Goal: Information Seeking & Learning: Find specific fact

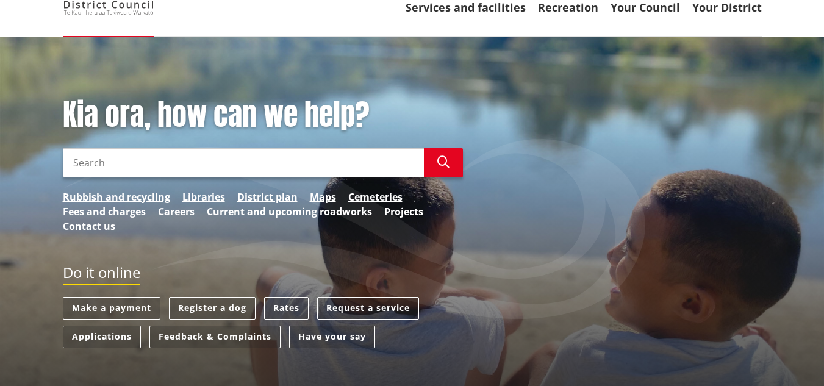
scroll to position [183, 0]
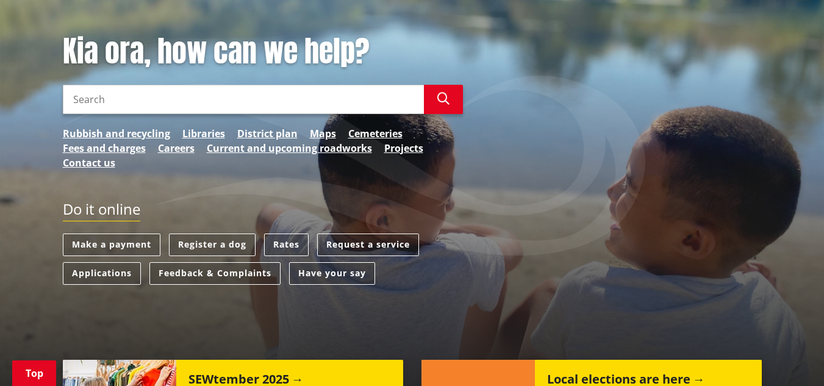
click at [247, 95] on input "Search" at bounding box center [243, 99] width 361 height 29
type input "cemetaries"
click at [440, 90] on button "Search" at bounding box center [443, 99] width 39 height 29
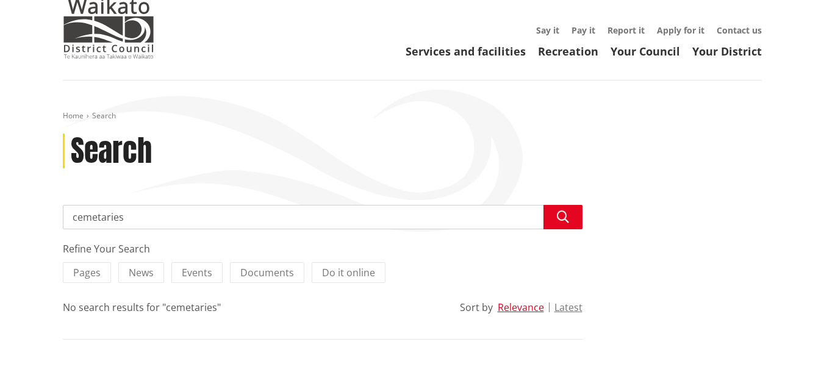
scroll to position [122, 0]
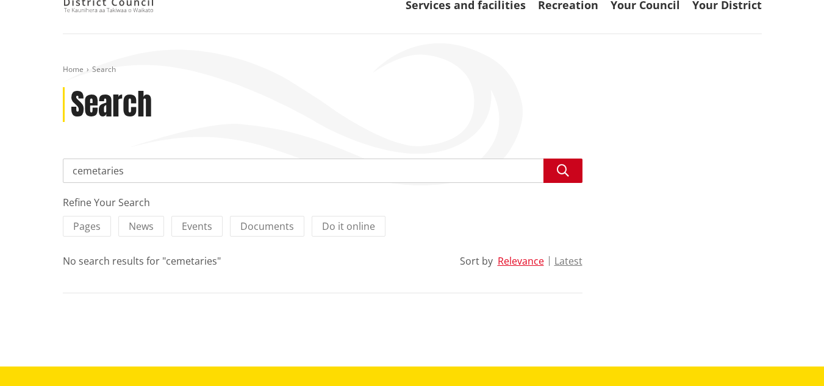
click at [566, 168] on icon "button" at bounding box center [563, 171] width 12 height 12
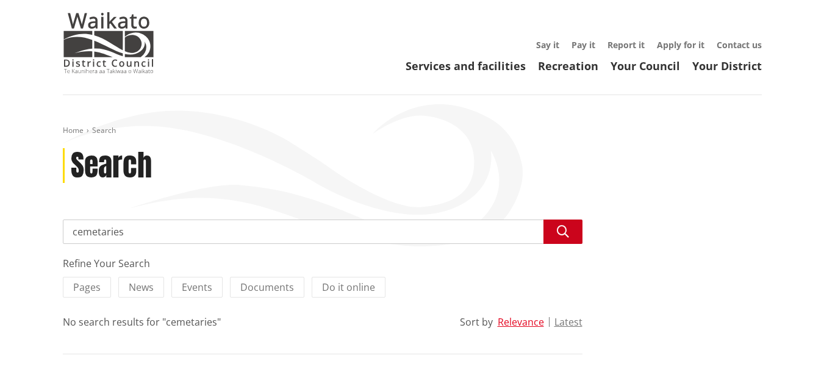
click at [565, 223] on button "Search" at bounding box center [563, 232] width 39 height 24
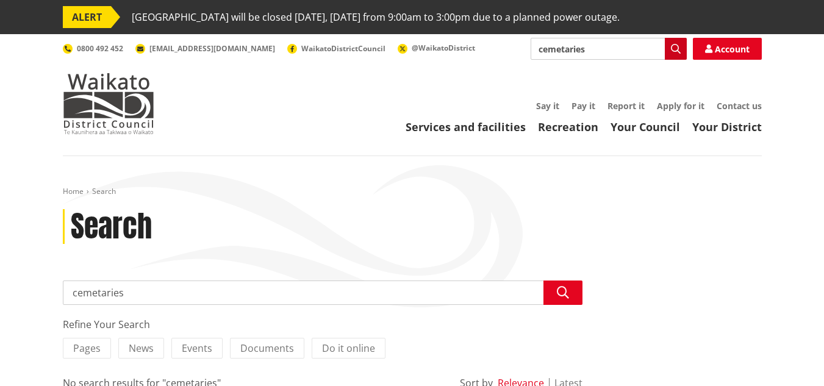
click at [671, 44] on icon "button" at bounding box center [676, 49] width 10 height 10
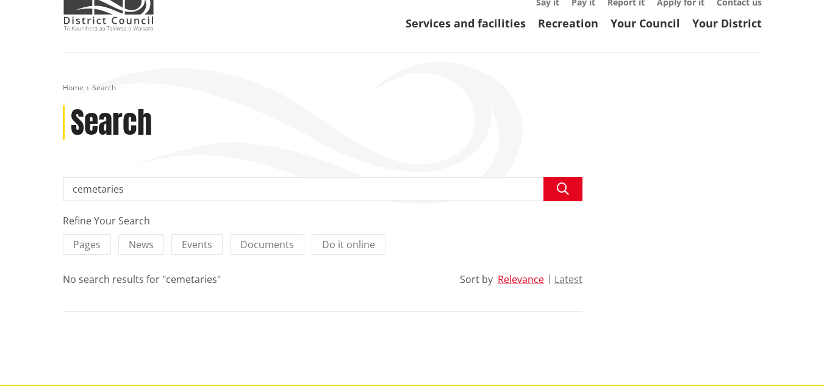
scroll to position [122, 0]
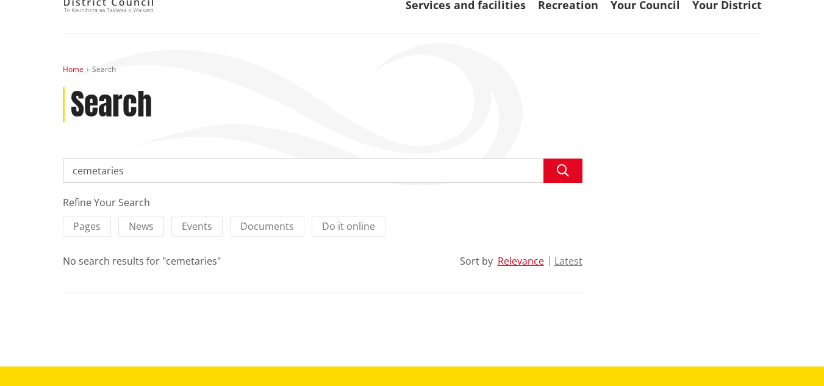
click at [74, 67] on link "Home" at bounding box center [73, 69] width 21 height 10
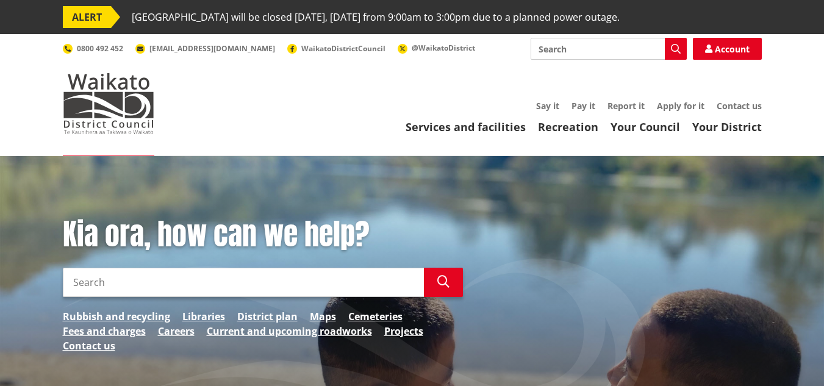
scroll to position [122, 0]
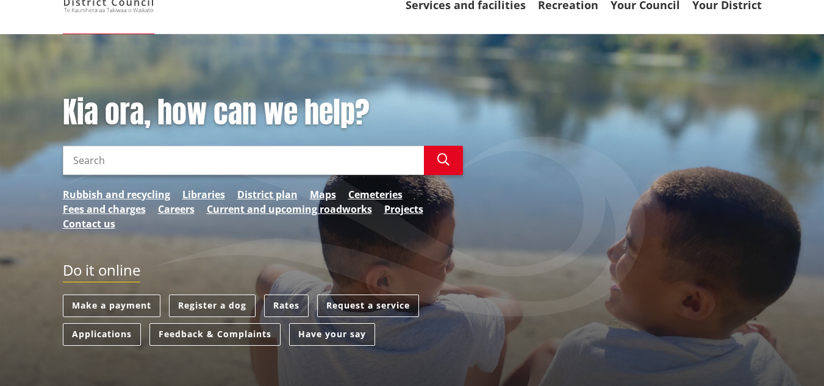
click at [104, 157] on input "Search" at bounding box center [243, 160] width 361 height 29
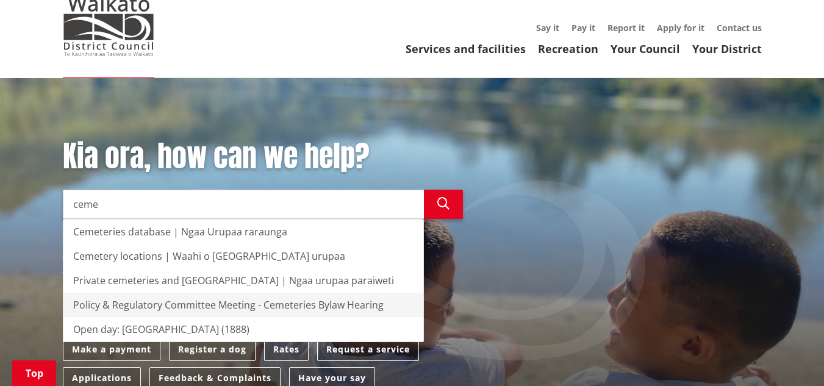
scroll to position [61, 0]
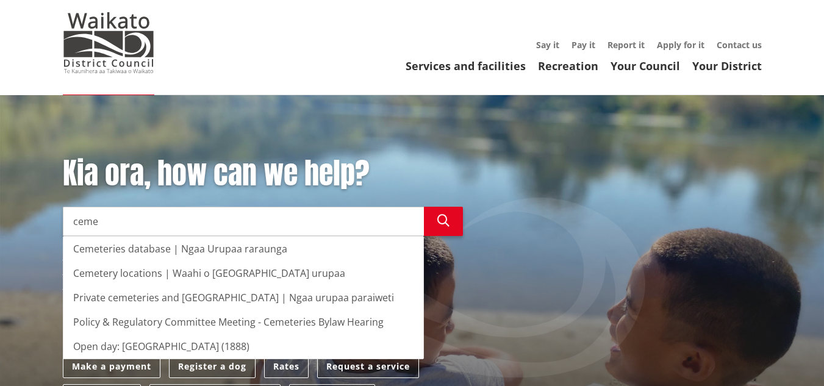
type input "ceme"
